Goal: Task Accomplishment & Management: Use online tool/utility

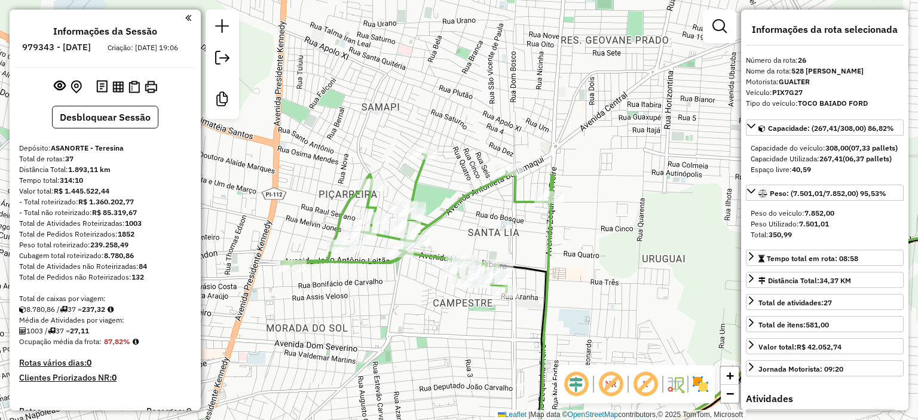
select select "**********"
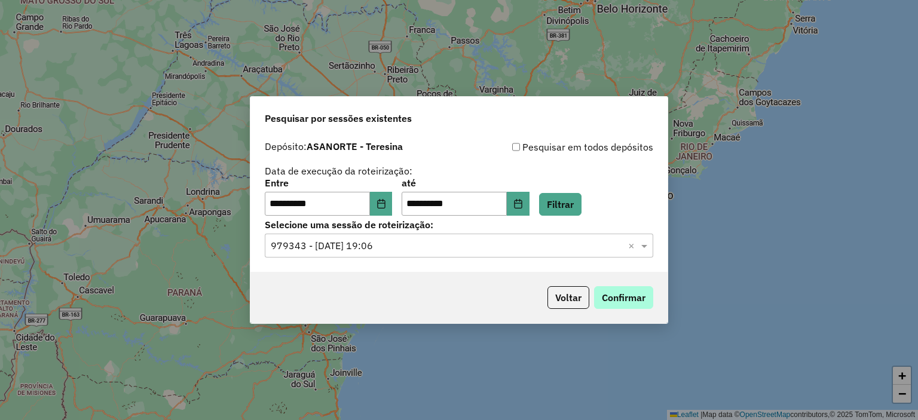
click at [613, 296] on button "Confirmar" at bounding box center [623, 297] width 59 height 23
